Goal: Task Accomplishment & Management: Manage account settings

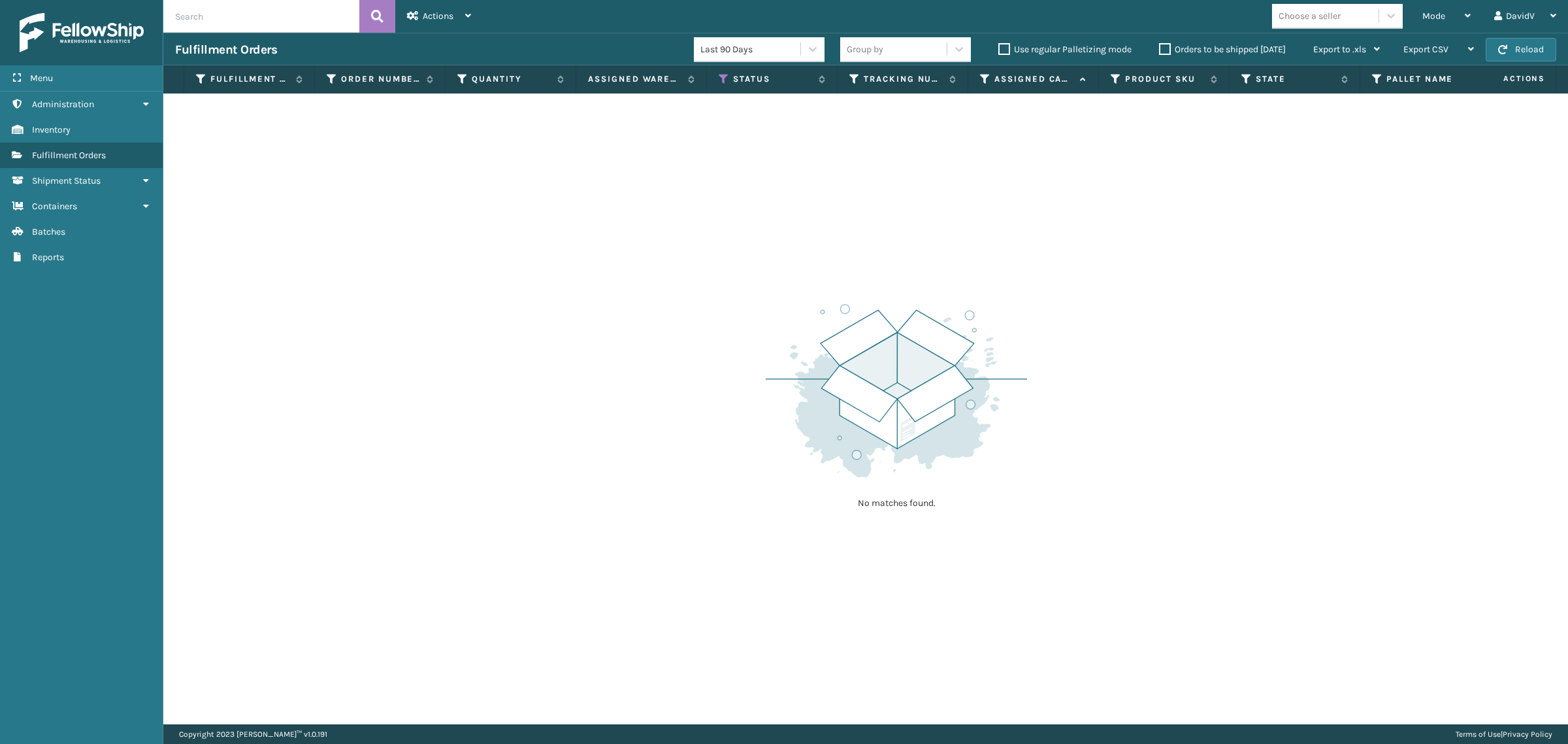
click at [1166, 53] on label "Orders to be shipped [DATE]" at bounding box center [1222, 49] width 127 height 11
click at [1160, 50] on input "Orders to be shipped [DATE]" at bounding box center [1159, 46] width 1 height 9
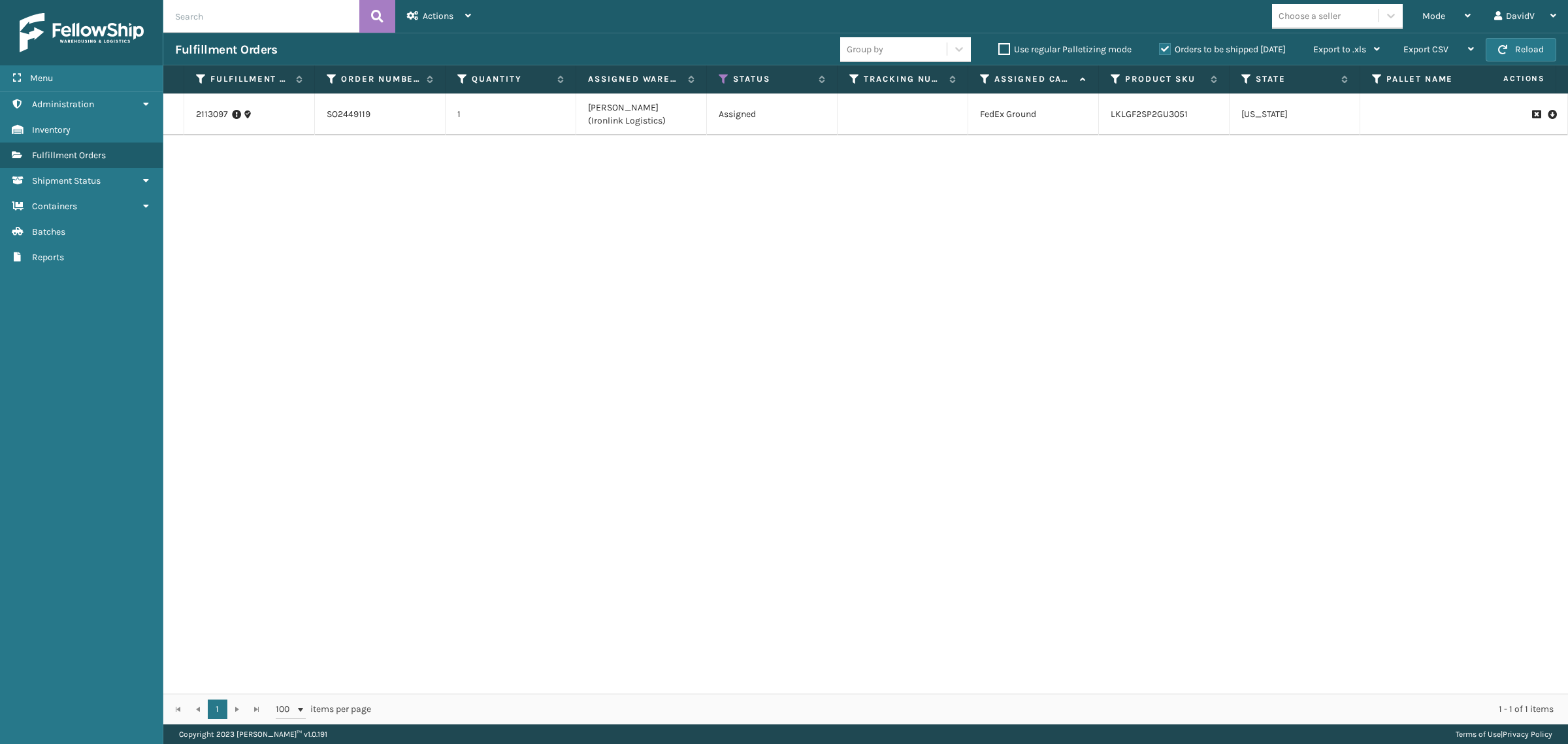
click at [1166, 53] on label "Orders to be shipped today" at bounding box center [1222, 49] width 127 height 11
click at [1160, 50] on input "Orders to be shipped today" at bounding box center [1159, 46] width 1 height 9
click at [1166, 53] on label "Orders to be shipped today" at bounding box center [1222, 49] width 127 height 11
click at [1160, 50] on input "Orders to be shipped today" at bounding box center [1159, 46] width 1 height 9
